Goal: Task Accomplishment & Management: Manage account settings

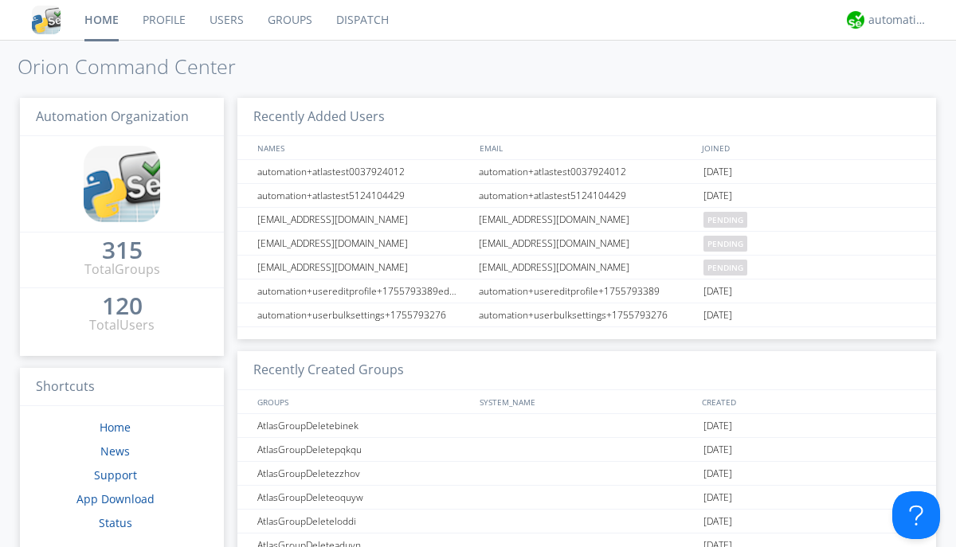
click at [225, 20] on link "Users" at bounding box center [227, 20] width 58 height 40
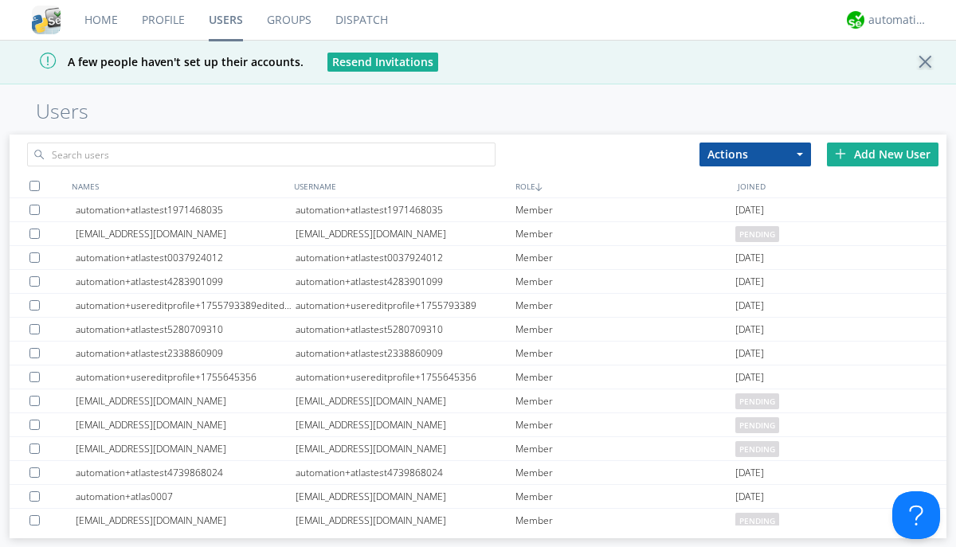
click at [882, 154] on div "Add New User" at bounding box center [883, 155] width 112 height 24
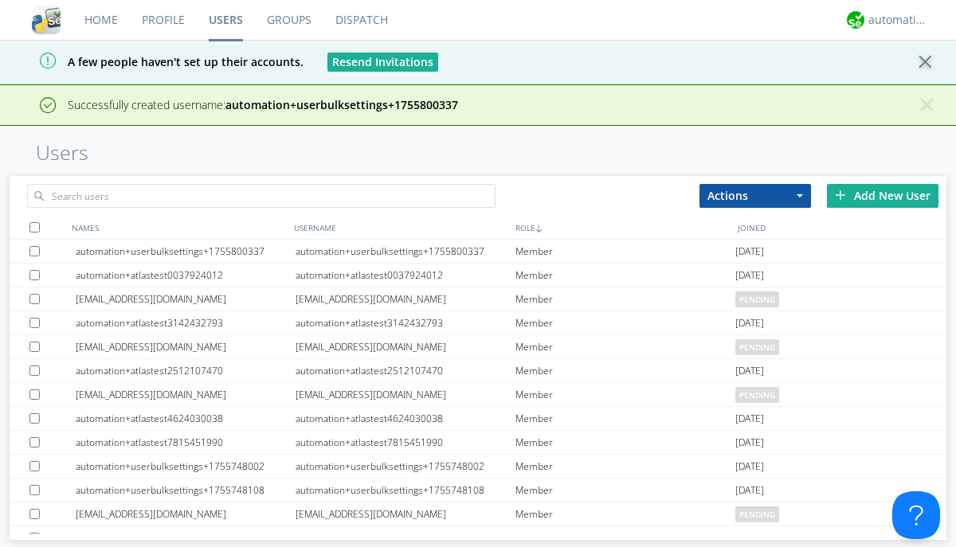
click at [882, 195] on div "Add New User" at bounding box center [883, 196] width 112 height 24
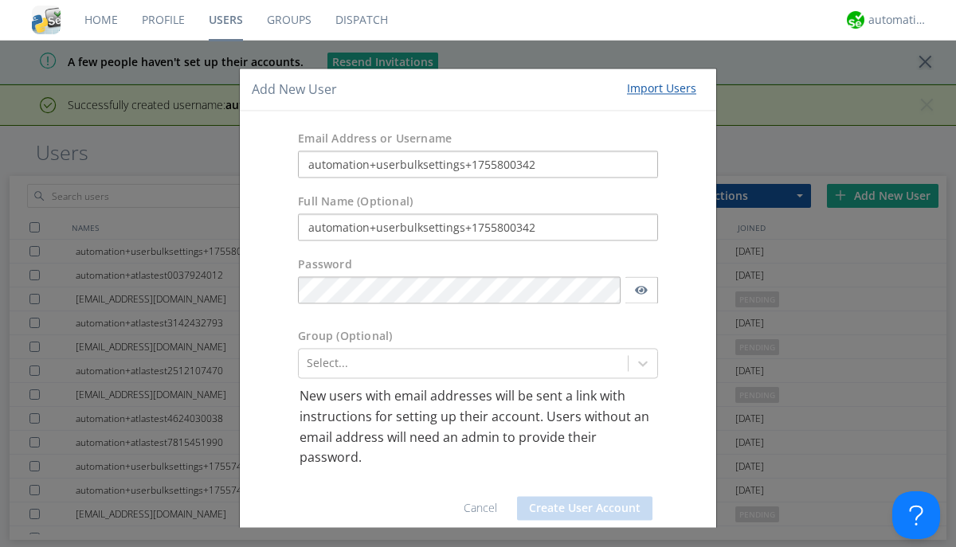
type input "automation+userbulksettings+1755800342"
click at [578, 508] on button "Create User Account" at bounding box center [584, 508] width 135 height 24
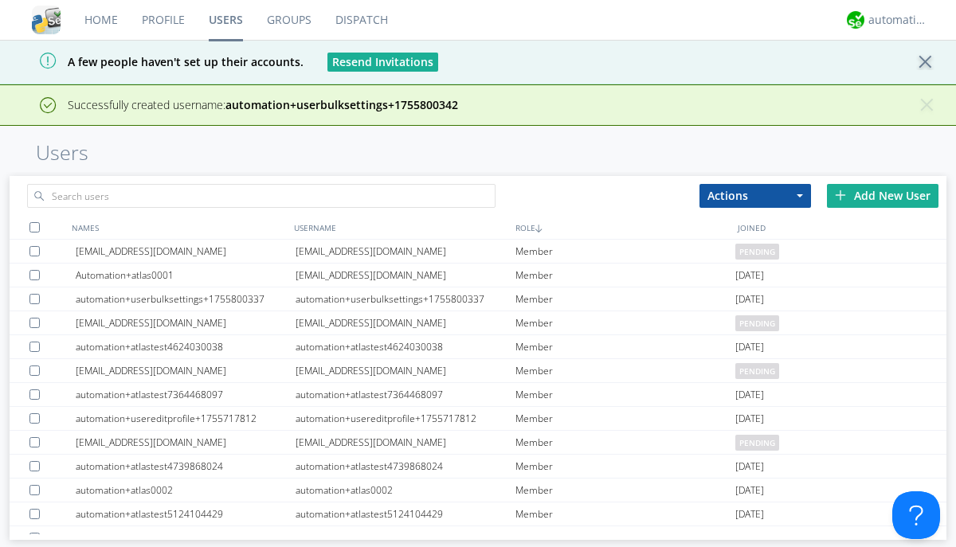
click at [882, 195] on div "Add New User" at bounding box center [883, 196] width 112 height 24
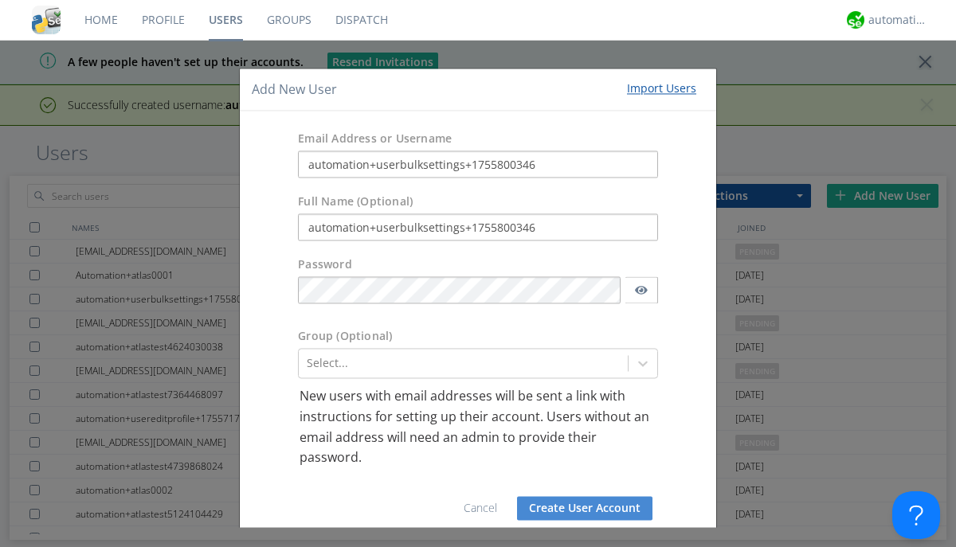
click at [578, 508] on button "Create User Account" at bounding box center [584, 508] width 135 height 24
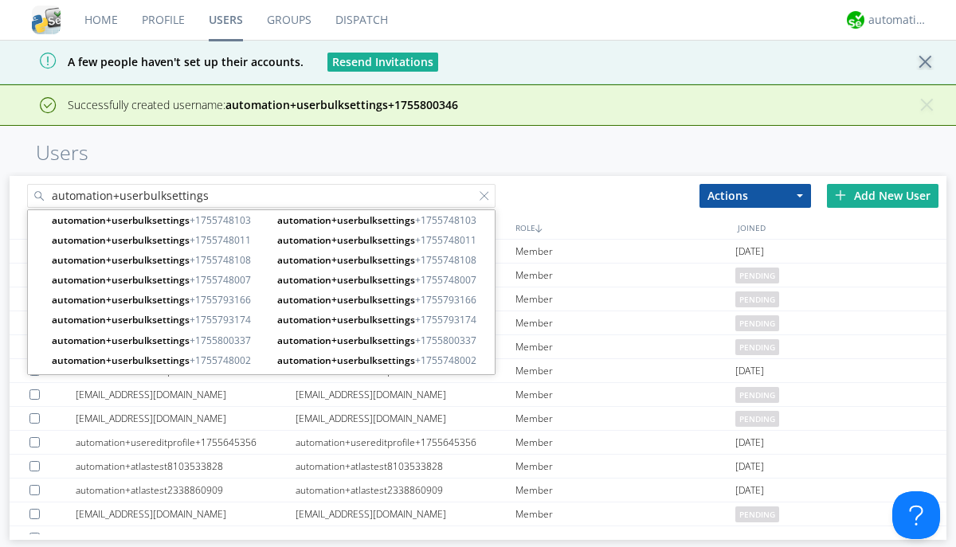
type input "automation+userbulksettings"
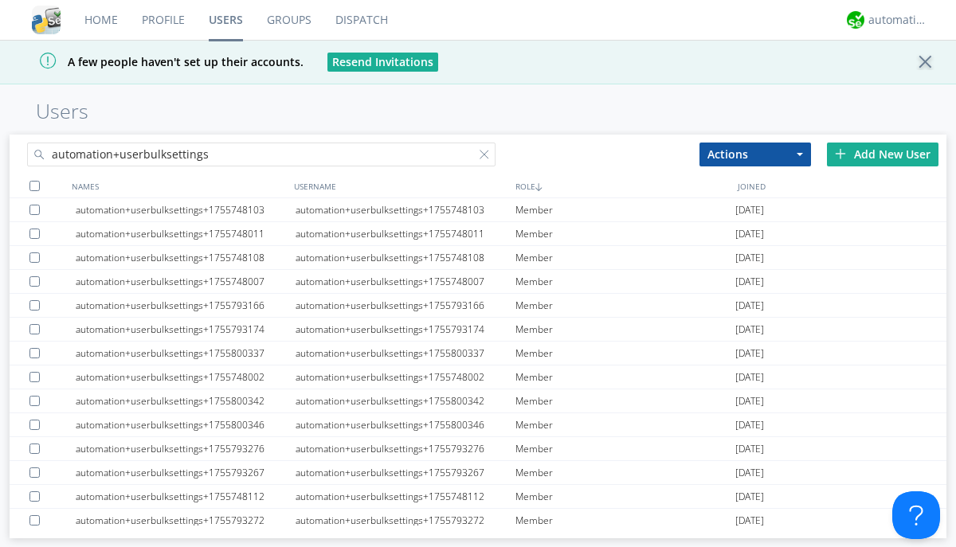
click at [34, 186] on div at bounding box center [34, 186] width 10 height 10
click at [755, 154] on button "Actions" at bounding box center [755, 155] width 112 height 24
click at [0, 0] on link "Edit Settings" at bounding box center [0, 0] width 0 height 0
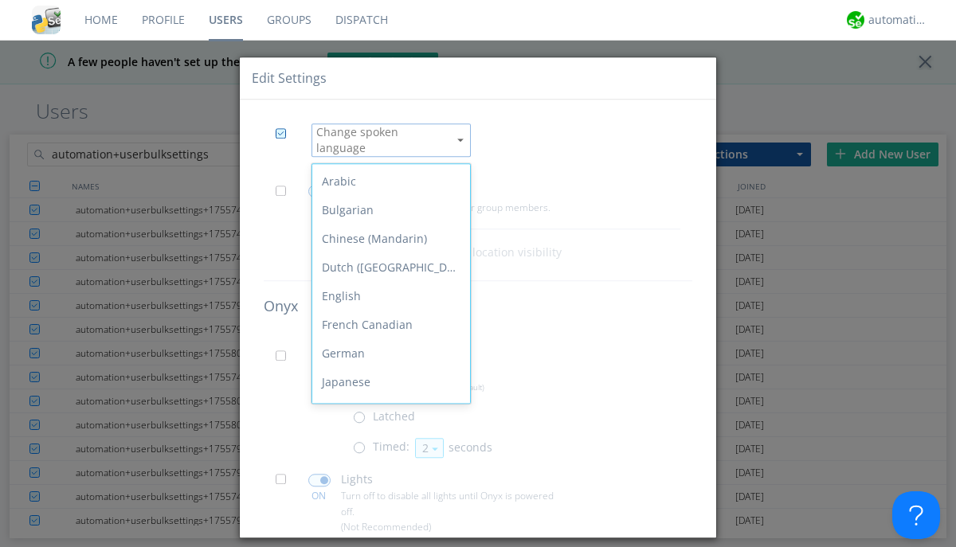
click at [285, 186] on span at bounding box center [286, 196] width 20 height 20
click at [0, 0] on input "checkbox" at bounding box center [0, 0] width 0 height 0
click at [319, 186] on span at bounding box center [319, 192] width 22 height 13
click at [0, 0] on input "checkbox" at bounding box center [0, 0] width 0 height 0
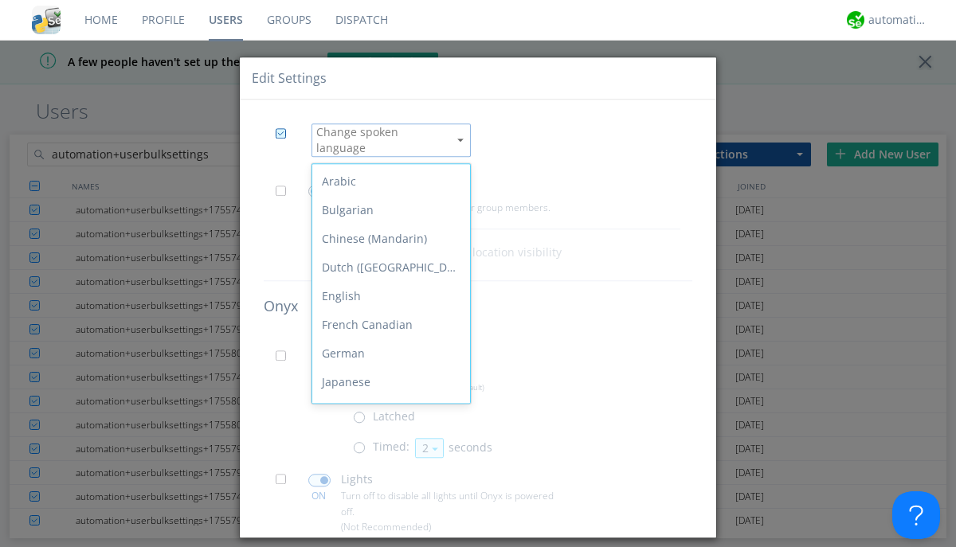
click at [285, 351] on span at bounding box center [286, 361] width 20 height 20
click at [0, 0] on input "checkbox" at bounding box center [0, 0] width 0 height 0
click at [362, 442] on span at bounding box center [363, 452] width 20 height 20
click at [0, 0] on input "radio" at bounding box center [0, 0] width 0 height 0
click at [427, 438] on button "2" at bounding box center [429, 448] width 29 height 20
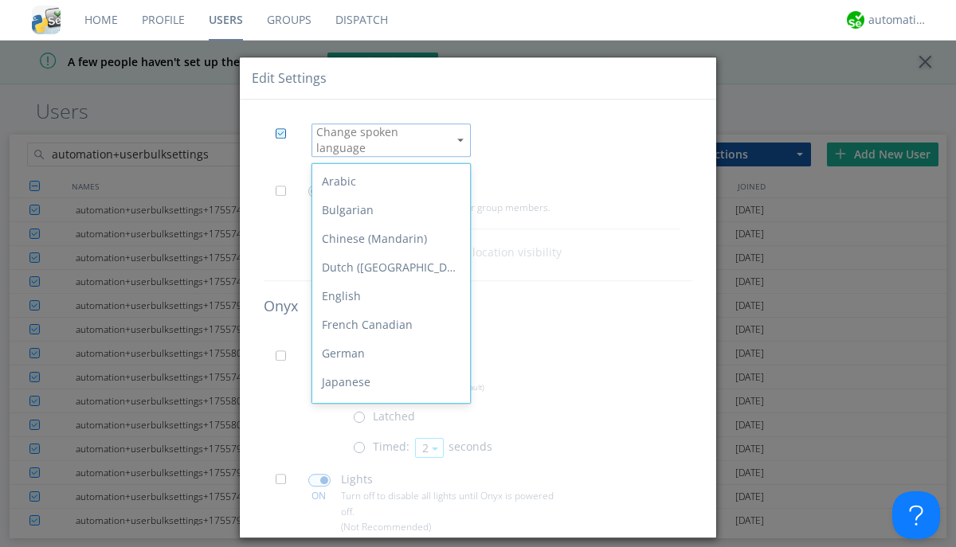
click at [0, 0] on link "3" at bounding box center [0, 0] width 0 height 0
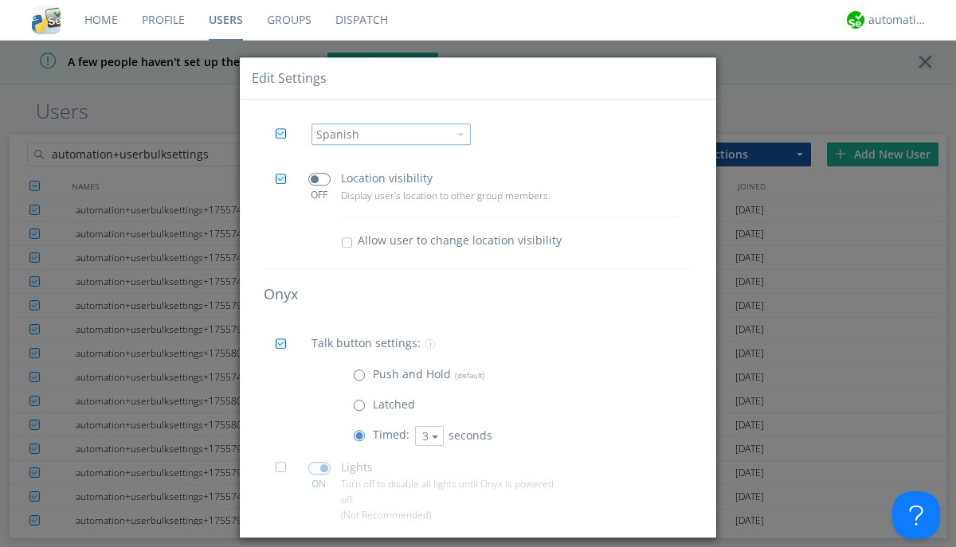
click at [285, 473] on span at bounding box center [286, 473] width 20 height 20
click at [0, 0] on input "checkbox" at bounding box center [0, 0] width 0 height 0
click at [319, 468] on span at bounding box center [319, 468] width 22 height 13
click at [0, 0] on input "checkbox" at bounding box center [0, 0] width 0 height 0
click at [285, 539] on span at bounding box center [286, 549] width 20 height 20
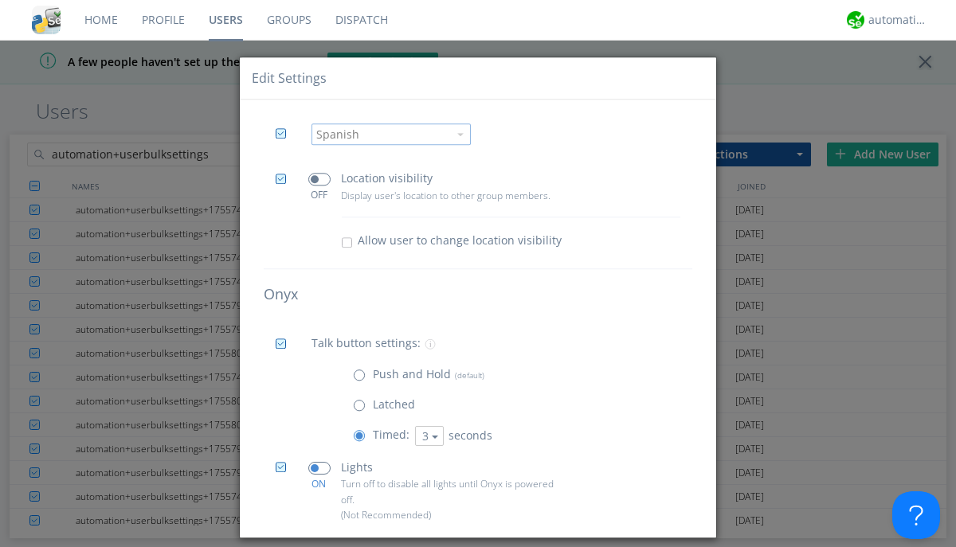
click at [0, 0] on input "checkbox" at bounding box center [0, 0] width 0 height 0
click at [319, 538] on span at bounding box center [319, 544] width 22 height 13
click at [0, 0] on input "checkbox" at bounding box center [0, 0] width 0 height 0
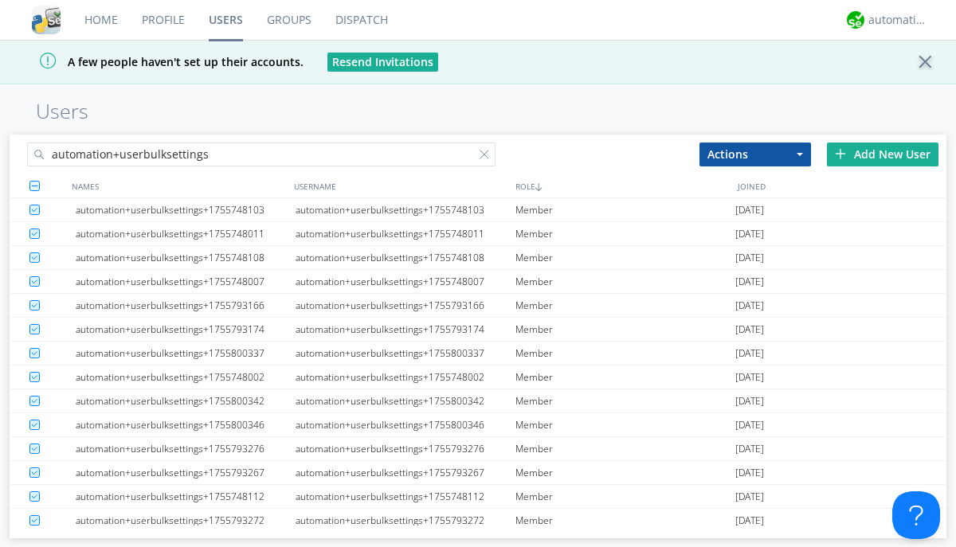
click at [225, 20] on link "Users" at bounding box center [226, 20] width 58 height 40
click at [487, 157] on div at bounding box center [487, 158] width 16 height 16
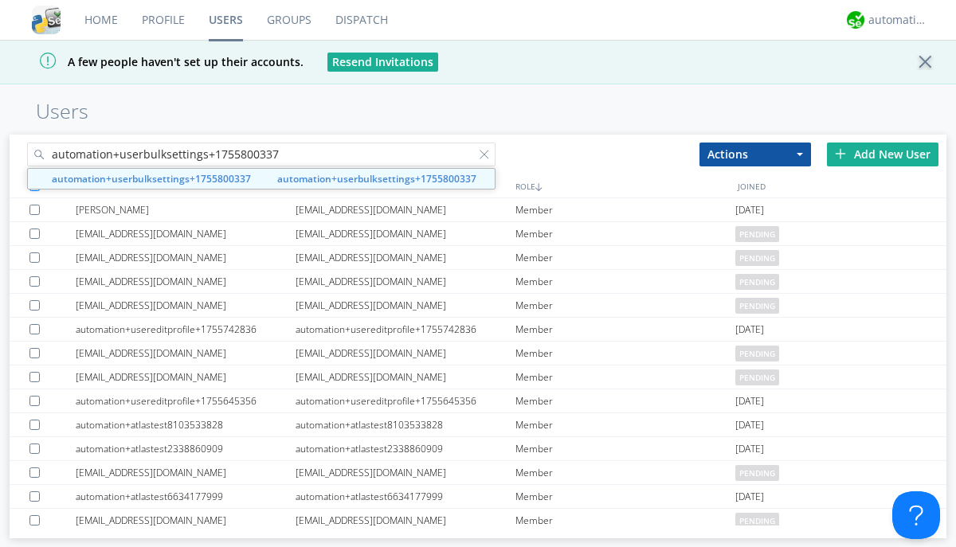
type input "automation+userbulksettings+1755800337"
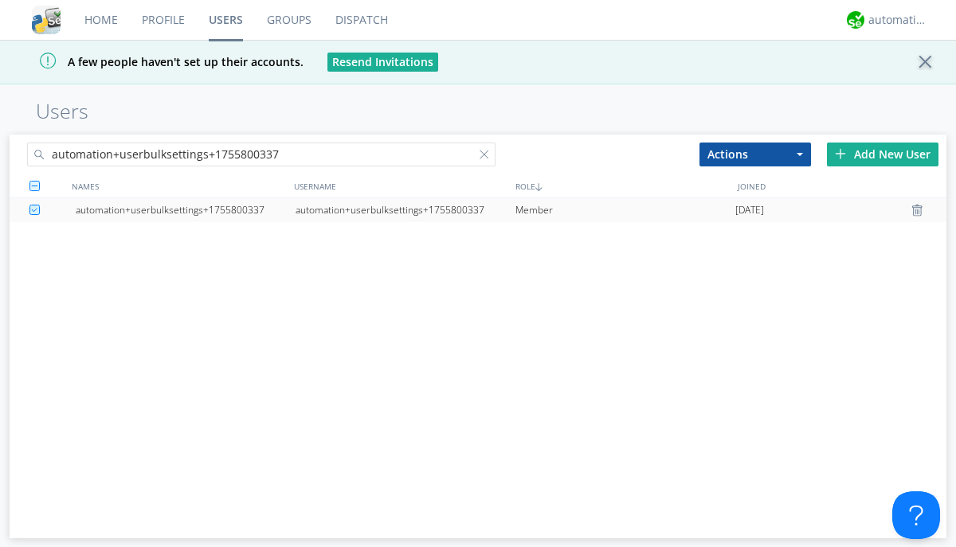
click at [405, 209] on div "automation+userbulksettings+1755800337" at bounding box center [405, 210] width 220 height 24
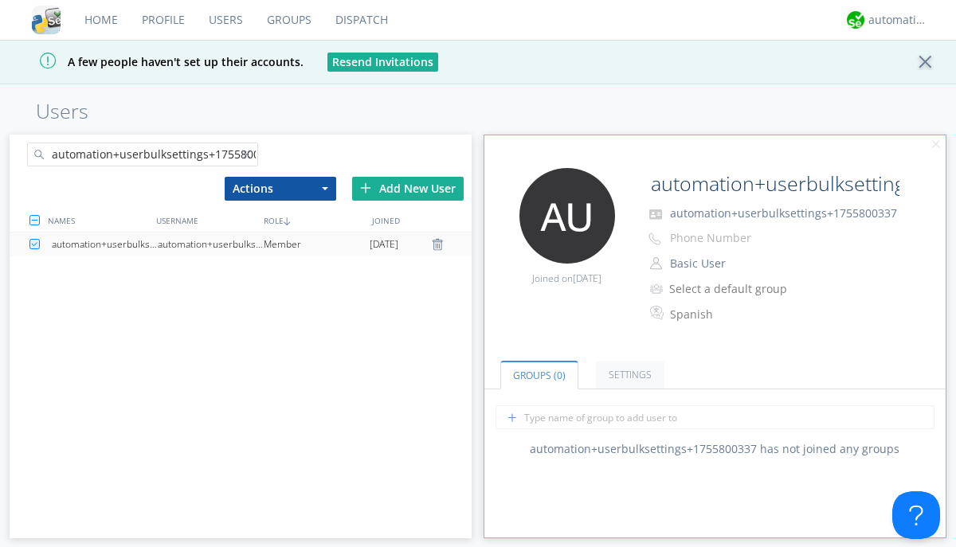
click at [628, 375] on link "Settings" at bounding box center [630, 375] width 68 height 28
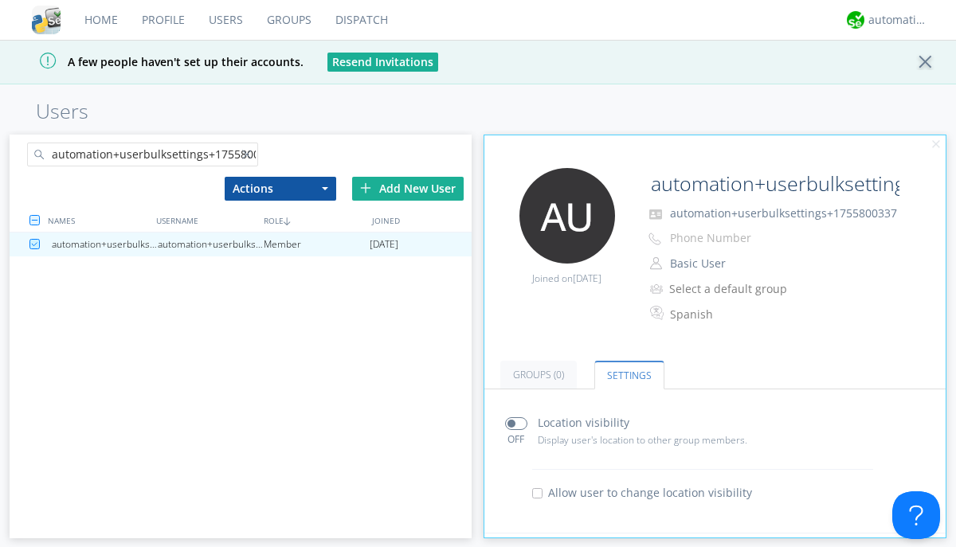
scroll to position [313, 0]
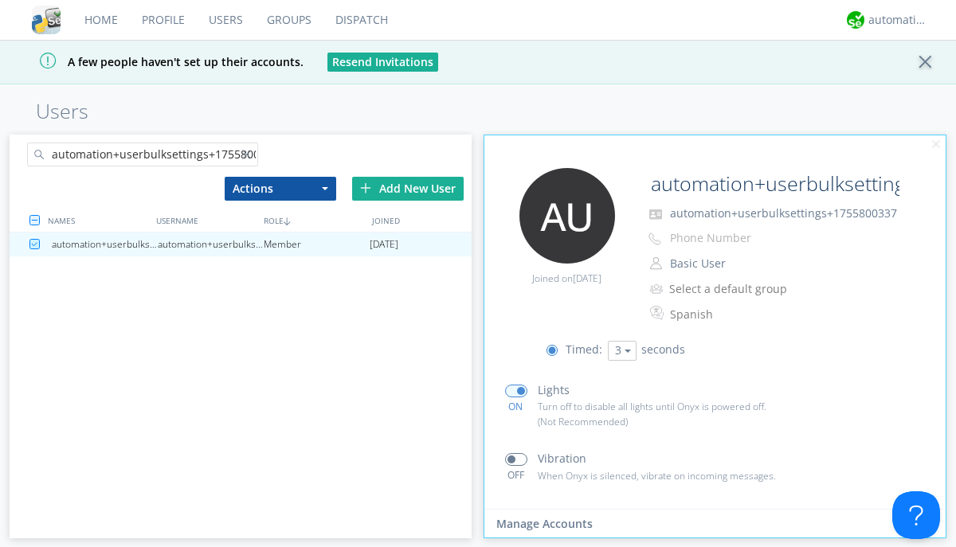
click at [249, 157] on div at bounding box center [250, 158] width 16 height 16
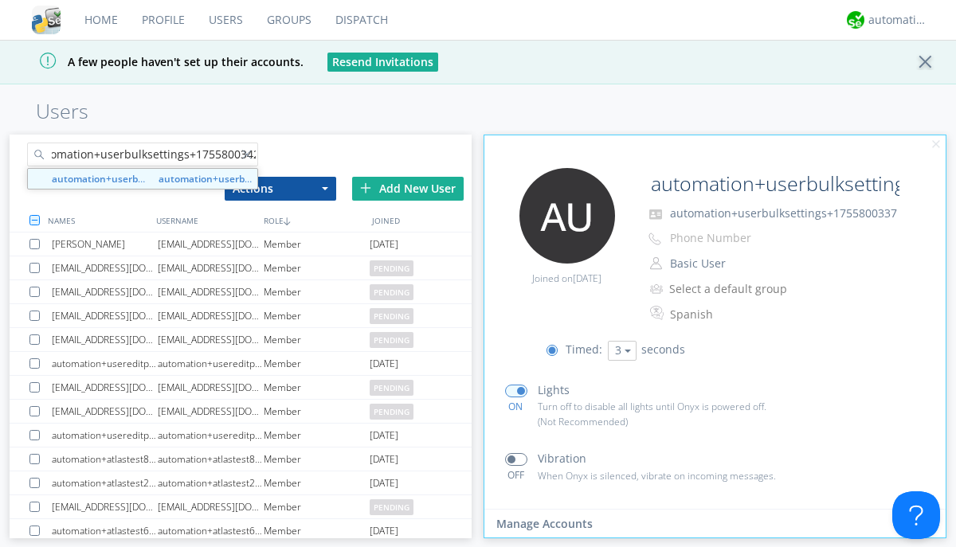
type input "automation+userbulksettings+1755800342"
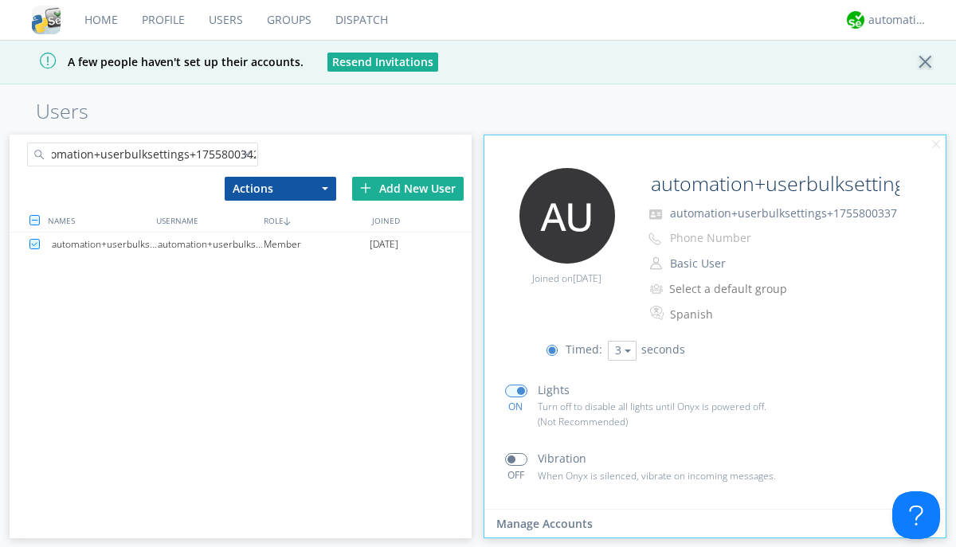
click at [210, 244] on div "automation+userbulksettings+1755800342" at bounding box center [211, 245] width 106 height 24
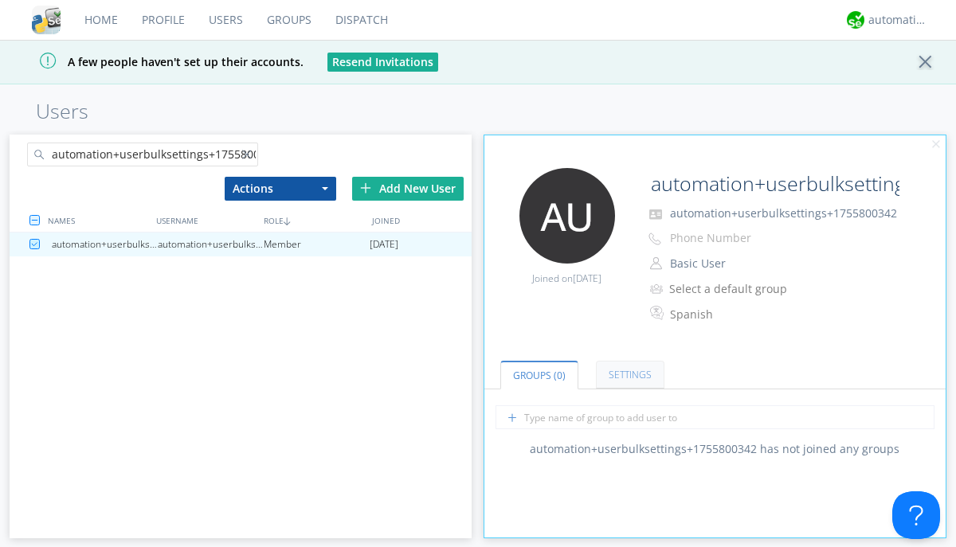
click at [628, 375] on link "Settings" at bounding box center [630, 375] width 68 height 28
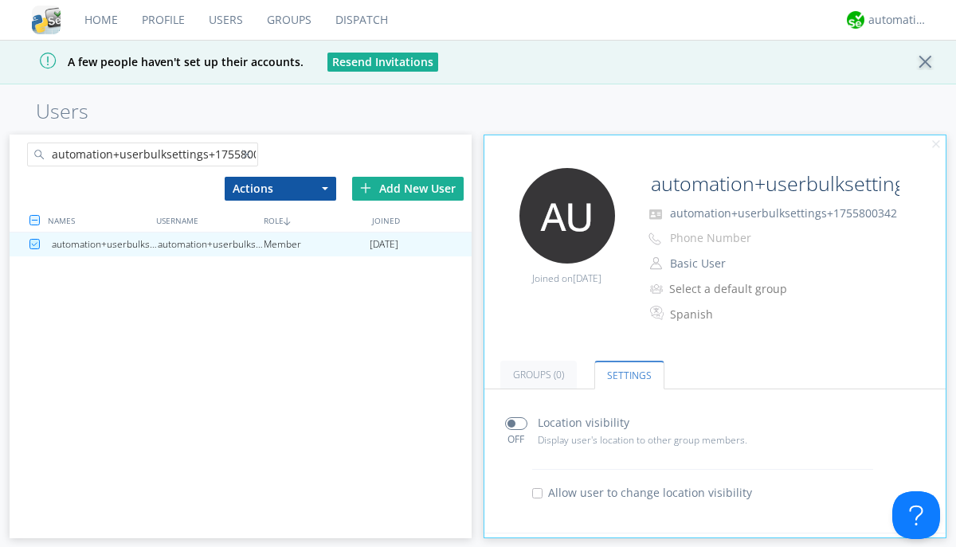
scroll to position [313, 0]
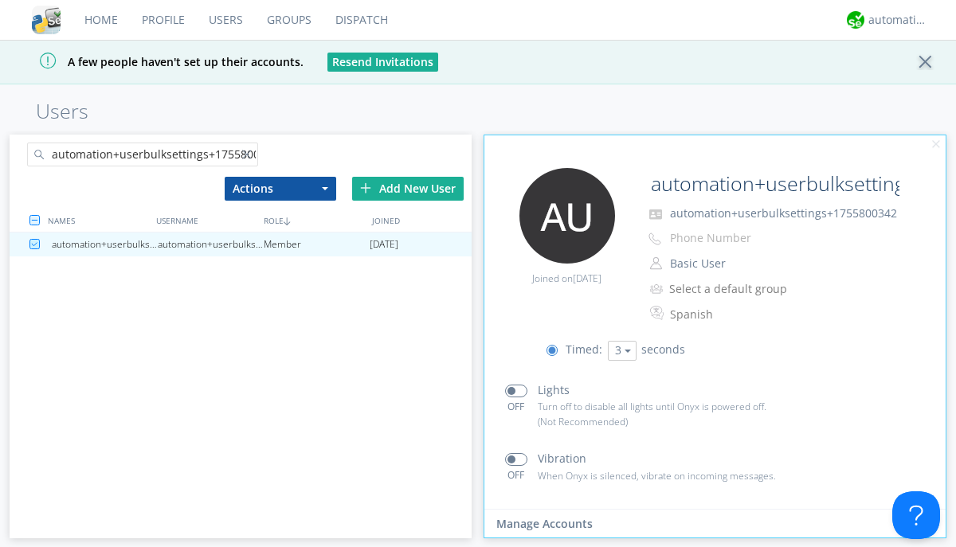
click at [249, 157] on div at bounding box center [250, 158] width 16 height 16
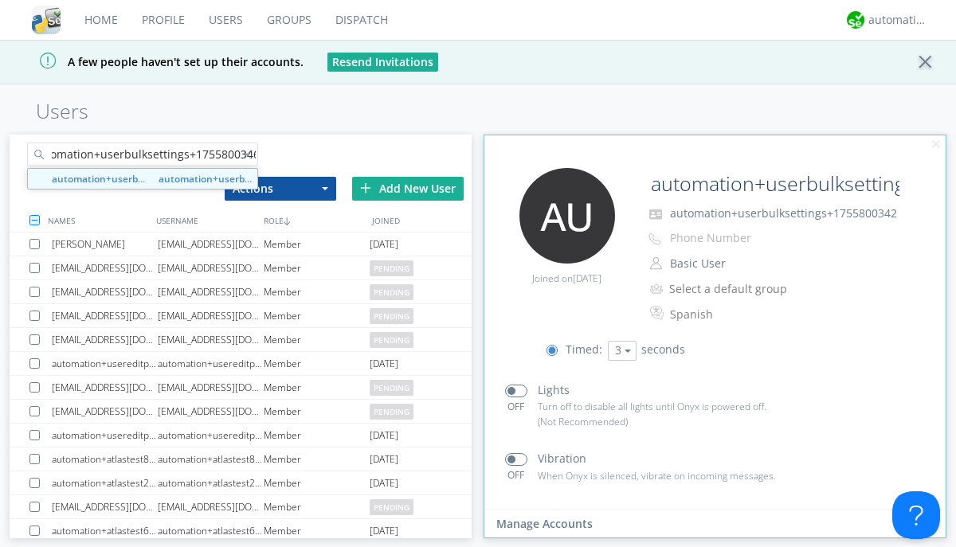
type input "automation+userbulksettings+1755800346"
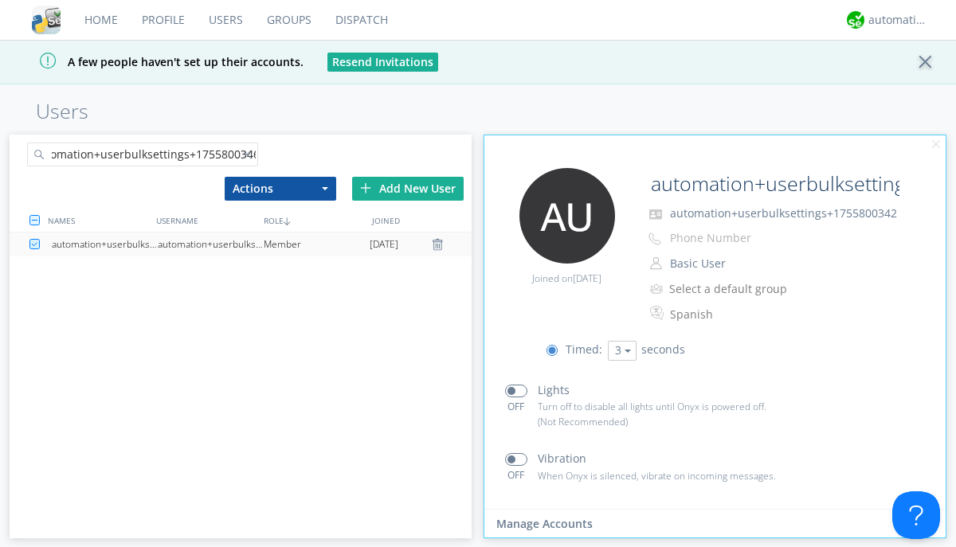
click at [210, 244] on div "automation+userbulksettings+1755800346" at bounding box center [211, 245] width 106 height 24
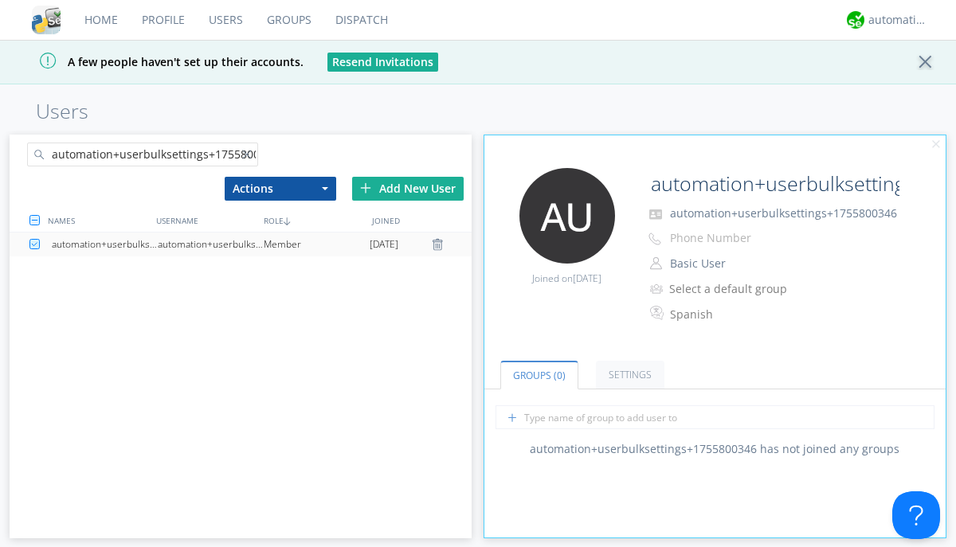
click at [628, 375] on link "Settings" at bounding box center [630, 375] width 68 height 28
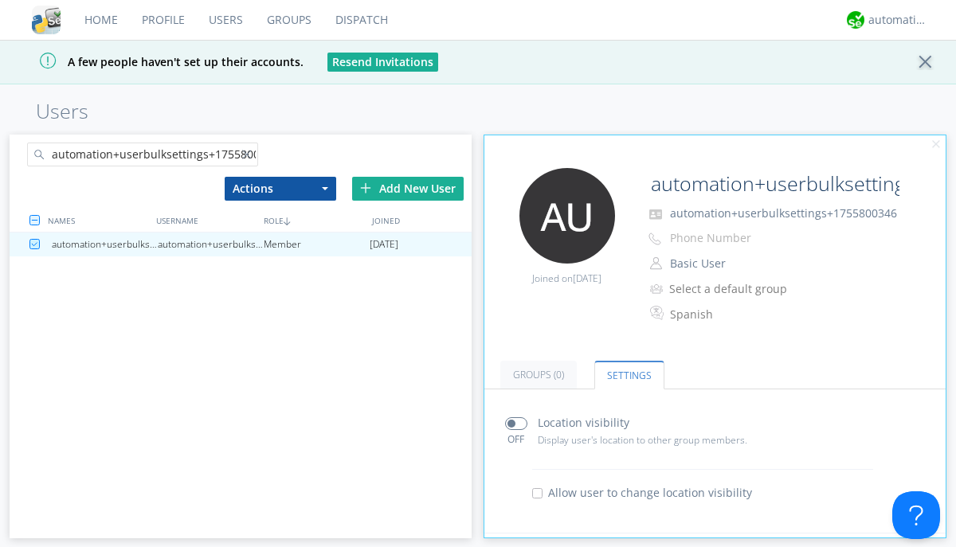
scroll to position [313, 0]
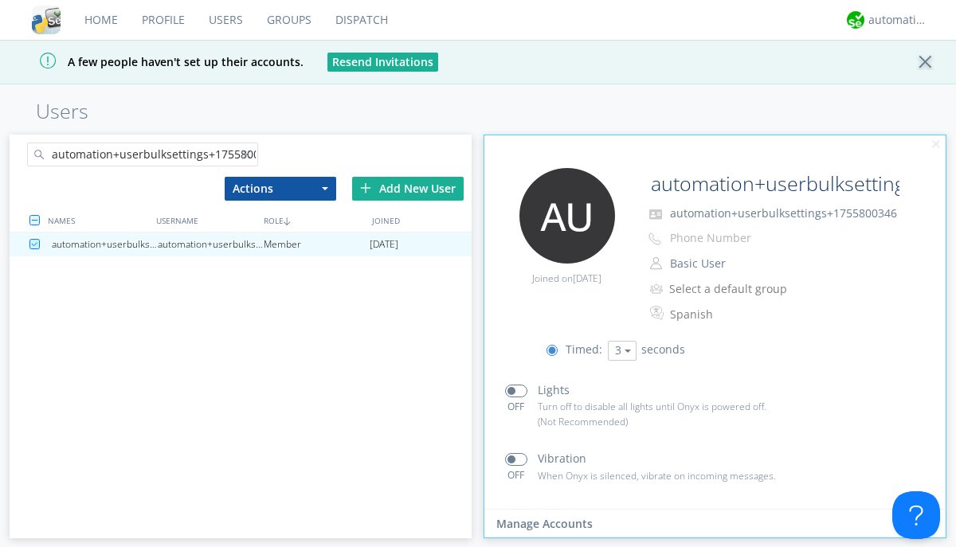
click at [225, 20] on link "Users" at bounding box center [226, 20] width 58 height 40
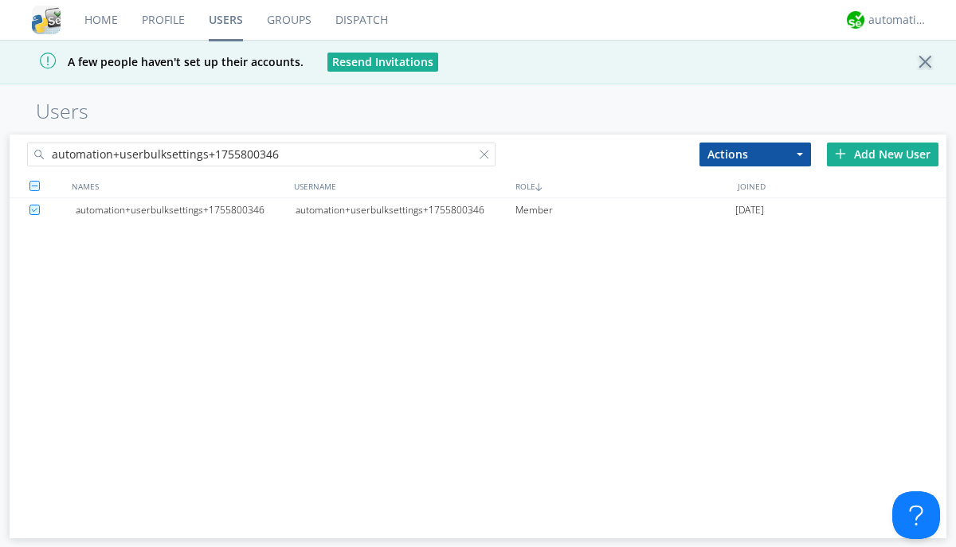
click at [487, 157] on div at bounding box center [487, 158] width 16 height 16
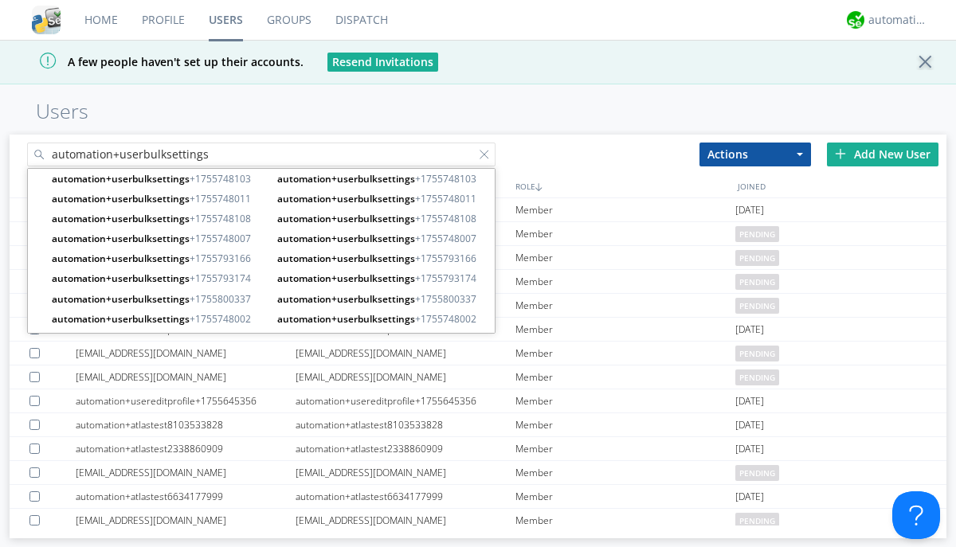
type input "automation+userbulksettings"
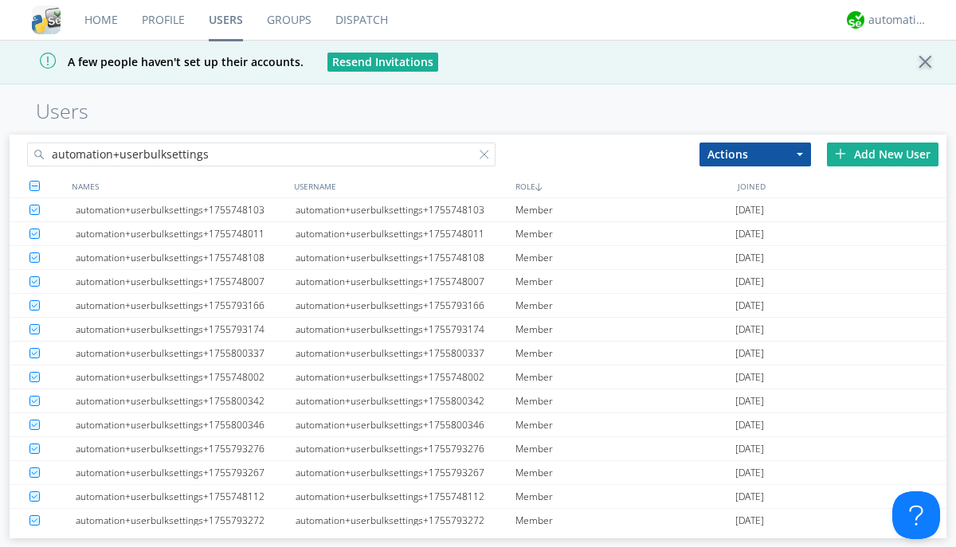
click at [755, 154] on button "Actions" at bounding box center [755, 155] width 112 height 24
click at [0, 0] on link "Delete User" at bounding box center [0, 0] width 0 height 0
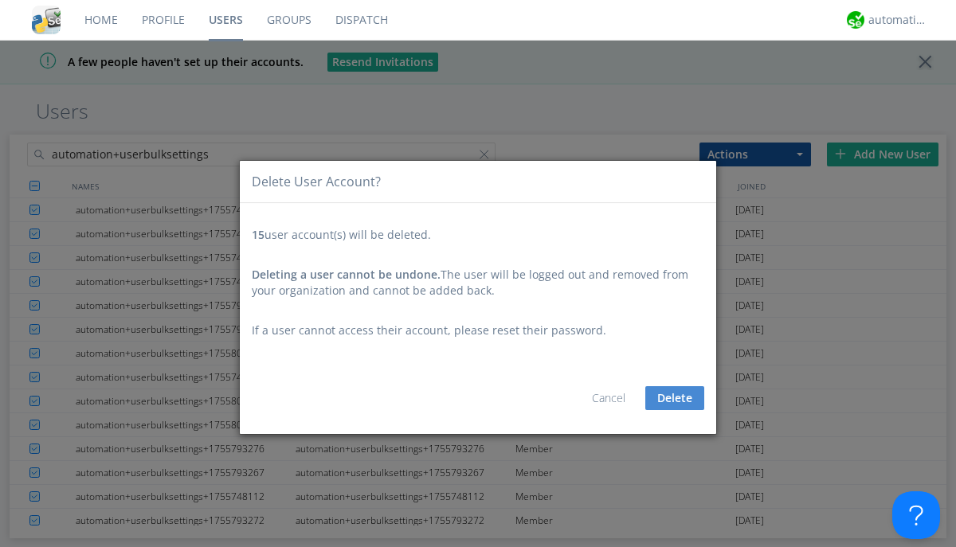
click at [675, 398] on button "Delete" at bounding box center [674, 398] width 59 height 24
